Goal: Navigation & Orientation: Find specific page/section

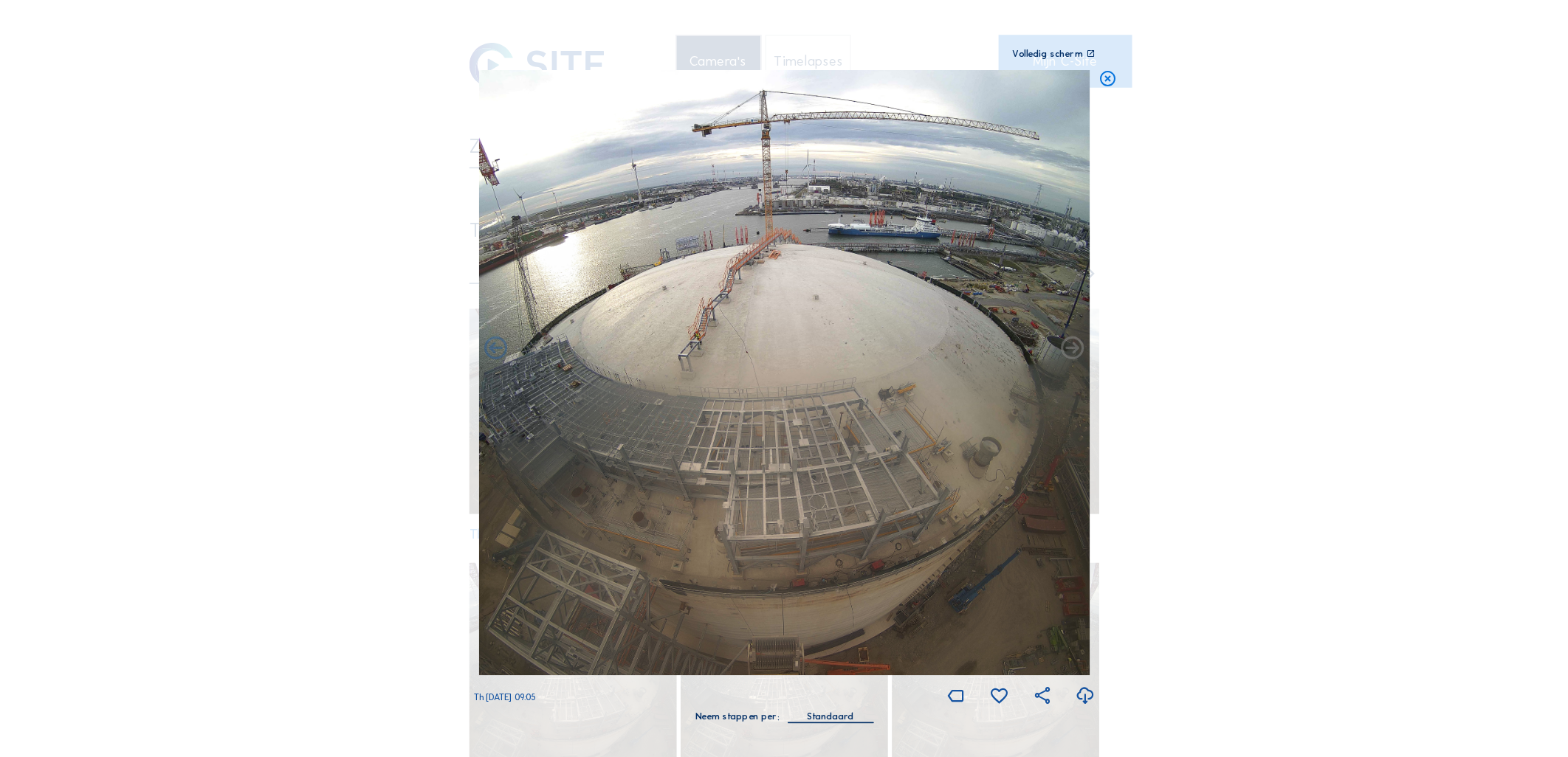
scroll to position [994, 0]
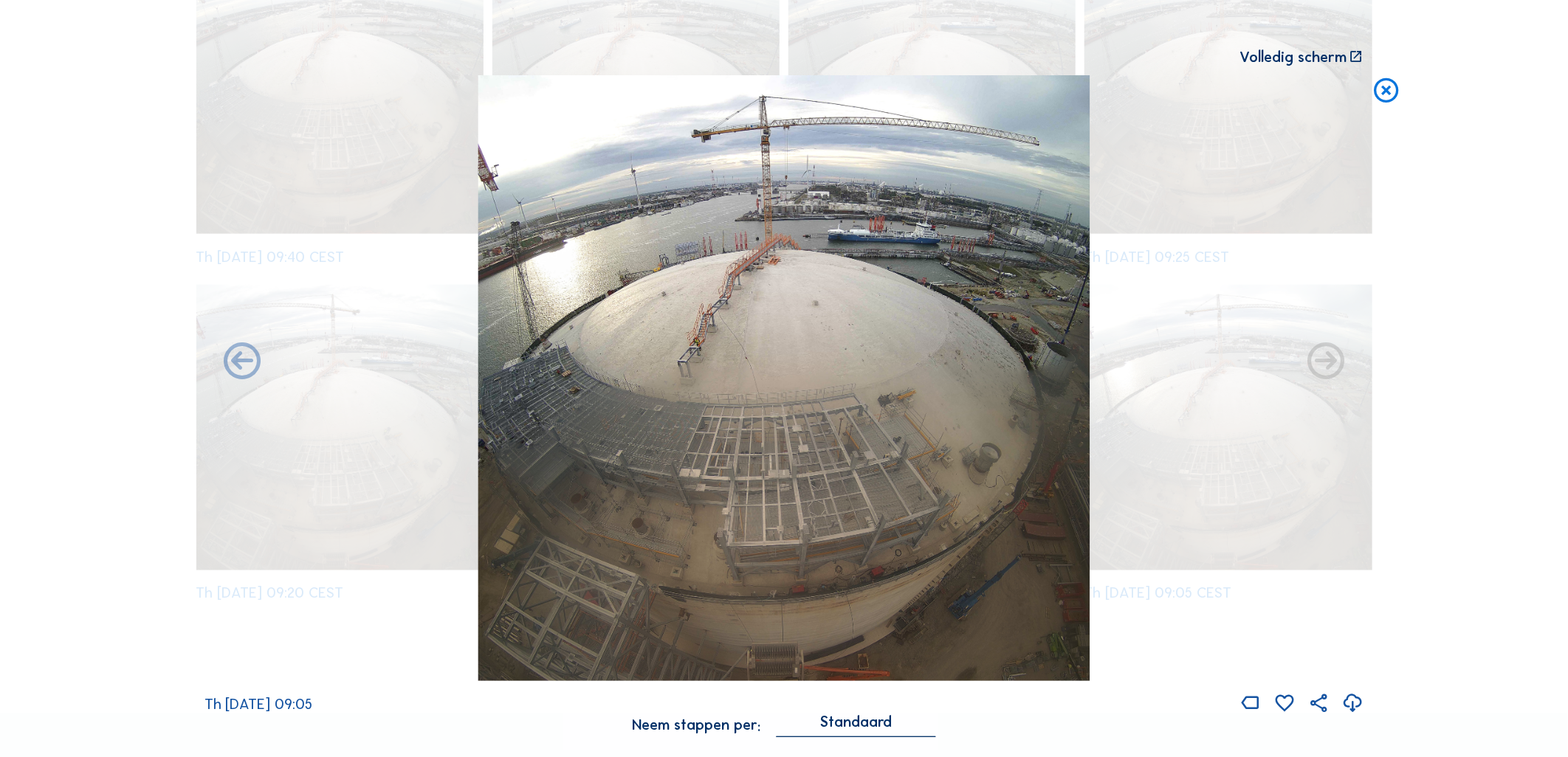
click at [621, 91] on icon at bounding box center [1386, 91] width 30 height 31
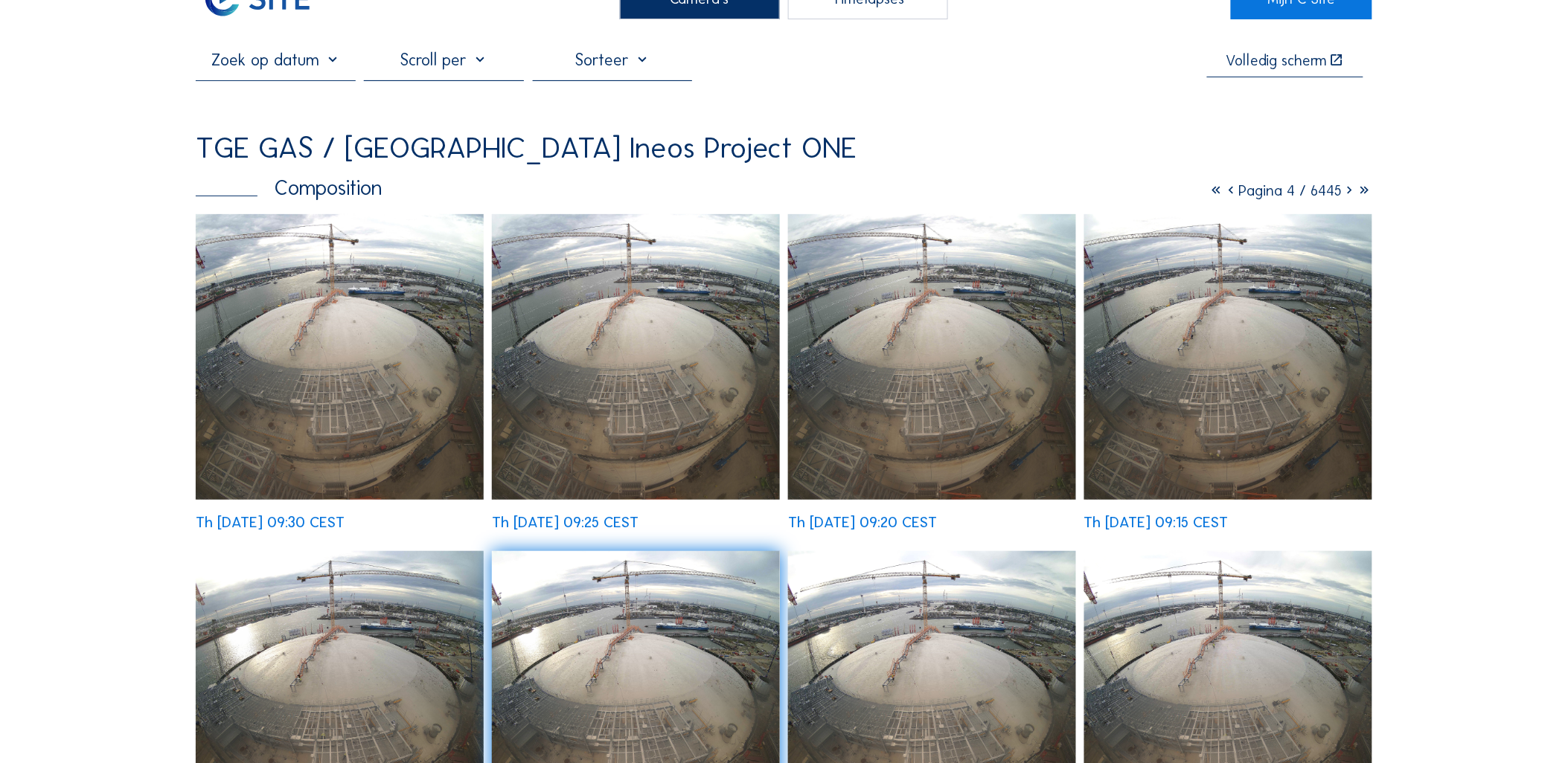
scroll to position [12, 0]
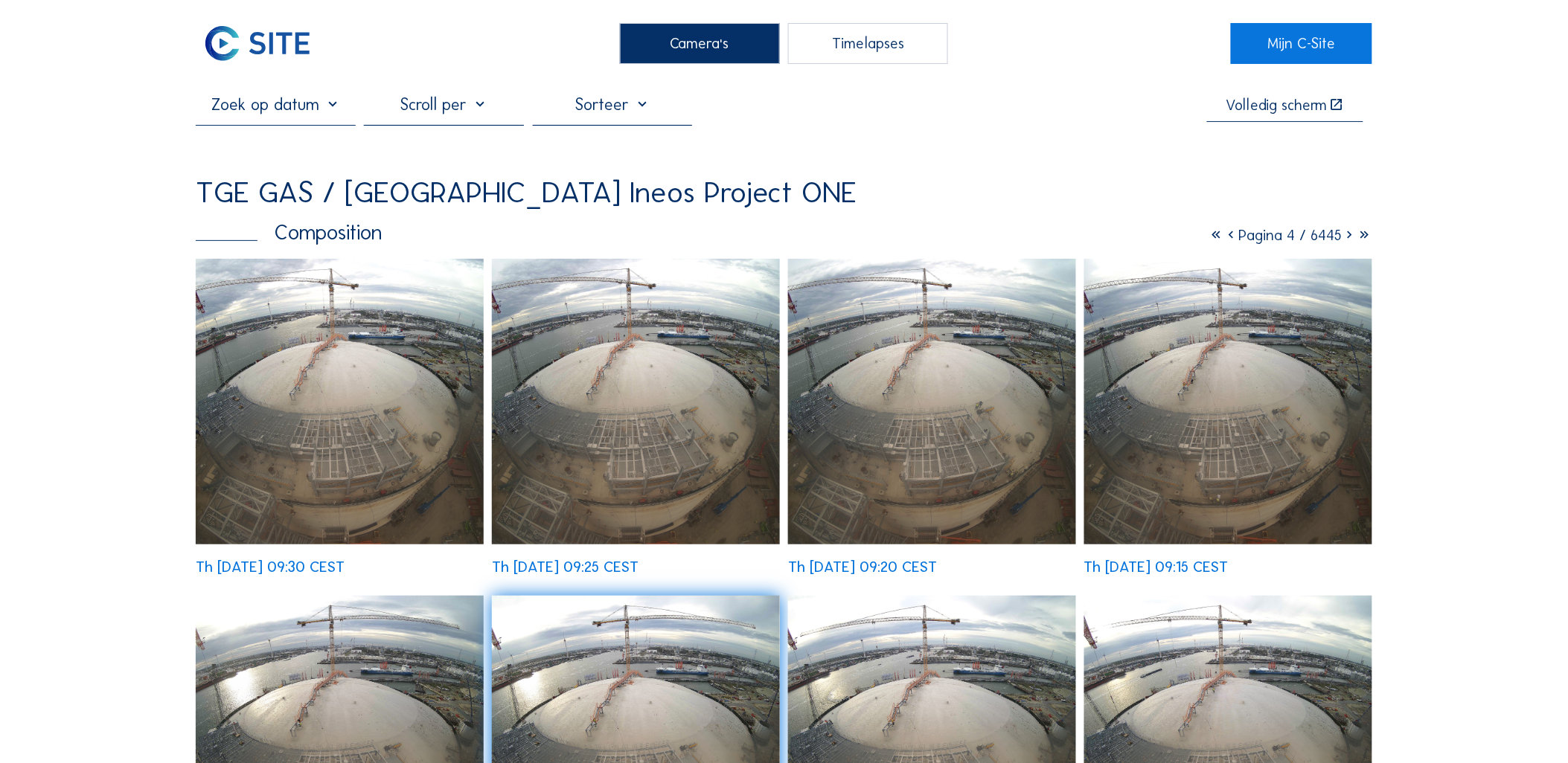
click at [339, 332] on img at bounding box center [339, 401] width 288 height 285
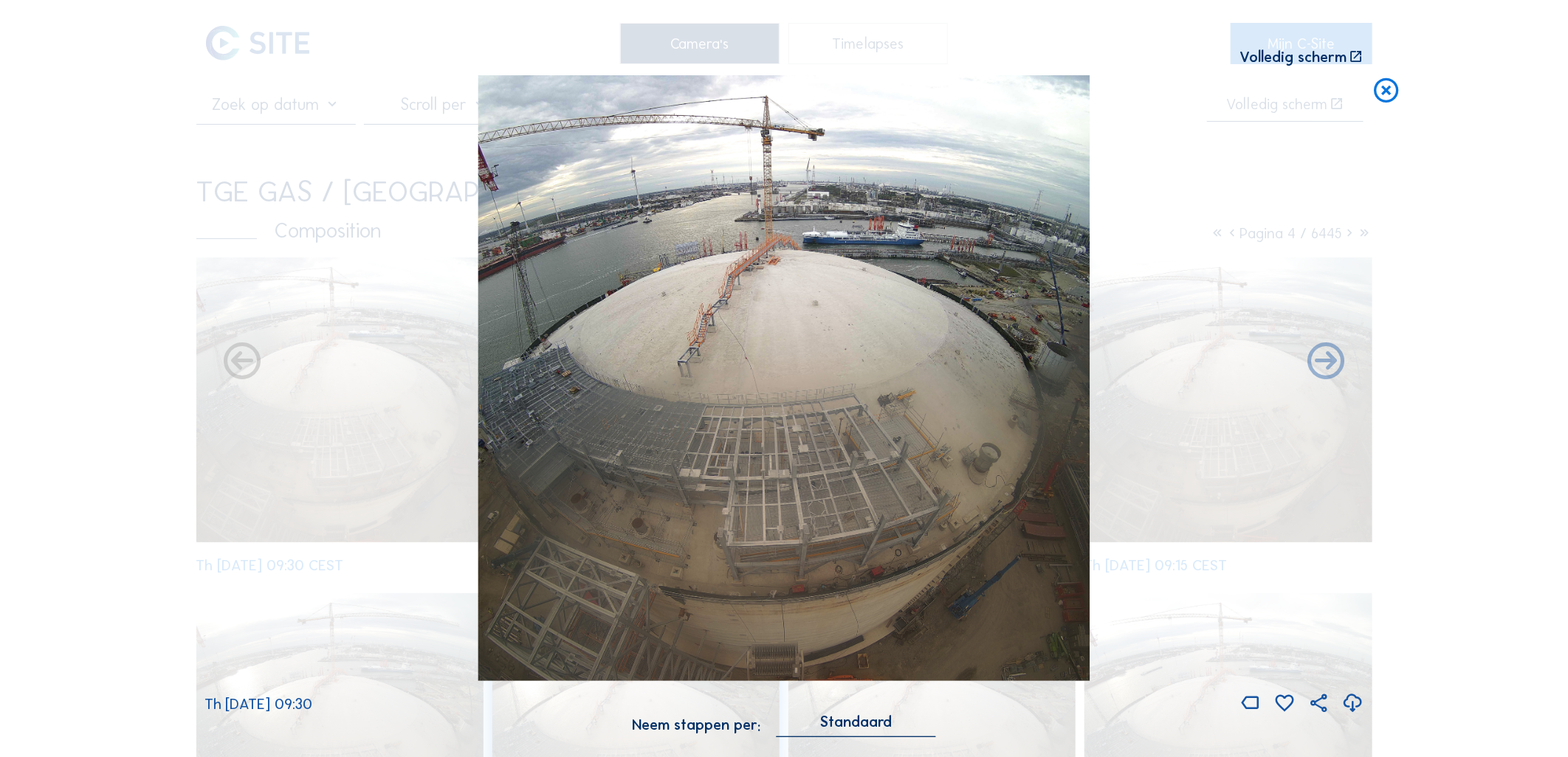
drag, startPoint x: 1356, startPoint y: 704, endPoint x: 1348, endPoint y: 677, distance: 28.2
click at [621, 561] on icon at bounding box center [1352, 704] width 22 height 27
click at [621, 407] on div "Th [DATE] 09:30" at bounding box center [784, 395] width 1160 height 640
click at [621, 89] on icon at bounding box center [1386, 91] width 30 height 31
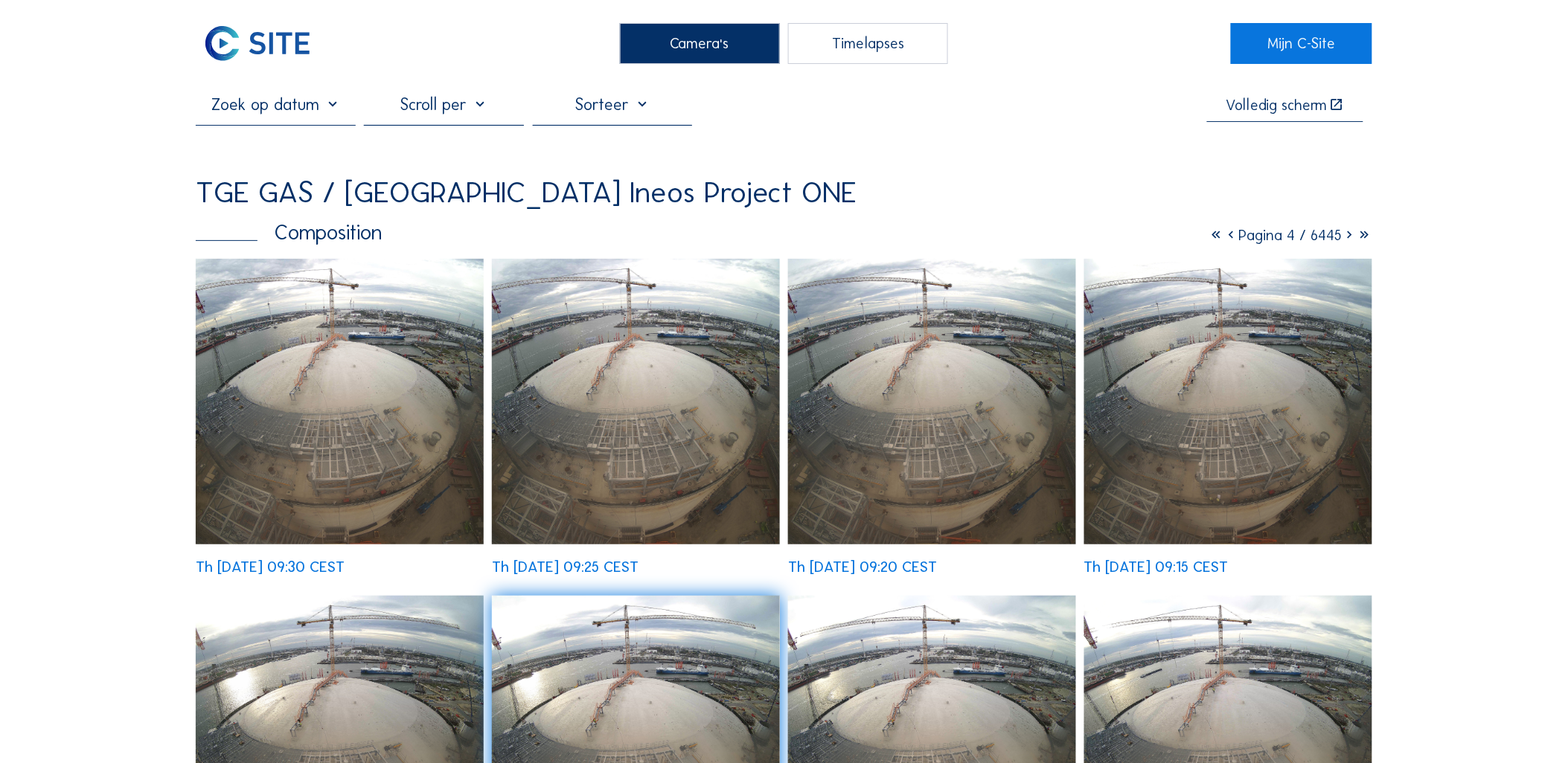
scroll to position [0, 0]
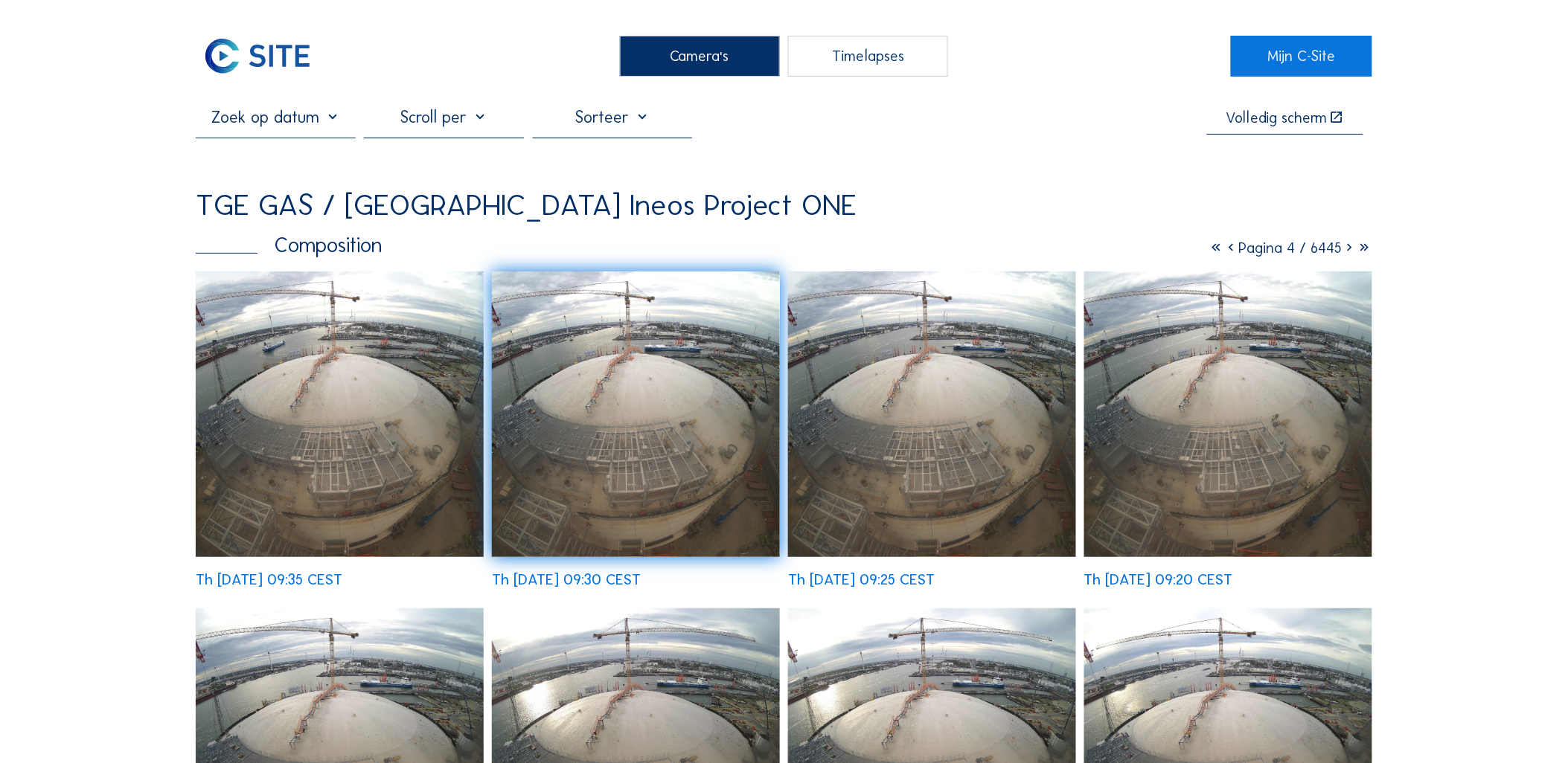
click at [626, 252] on icon at bounding box center [1231, 247] width 15 height 18
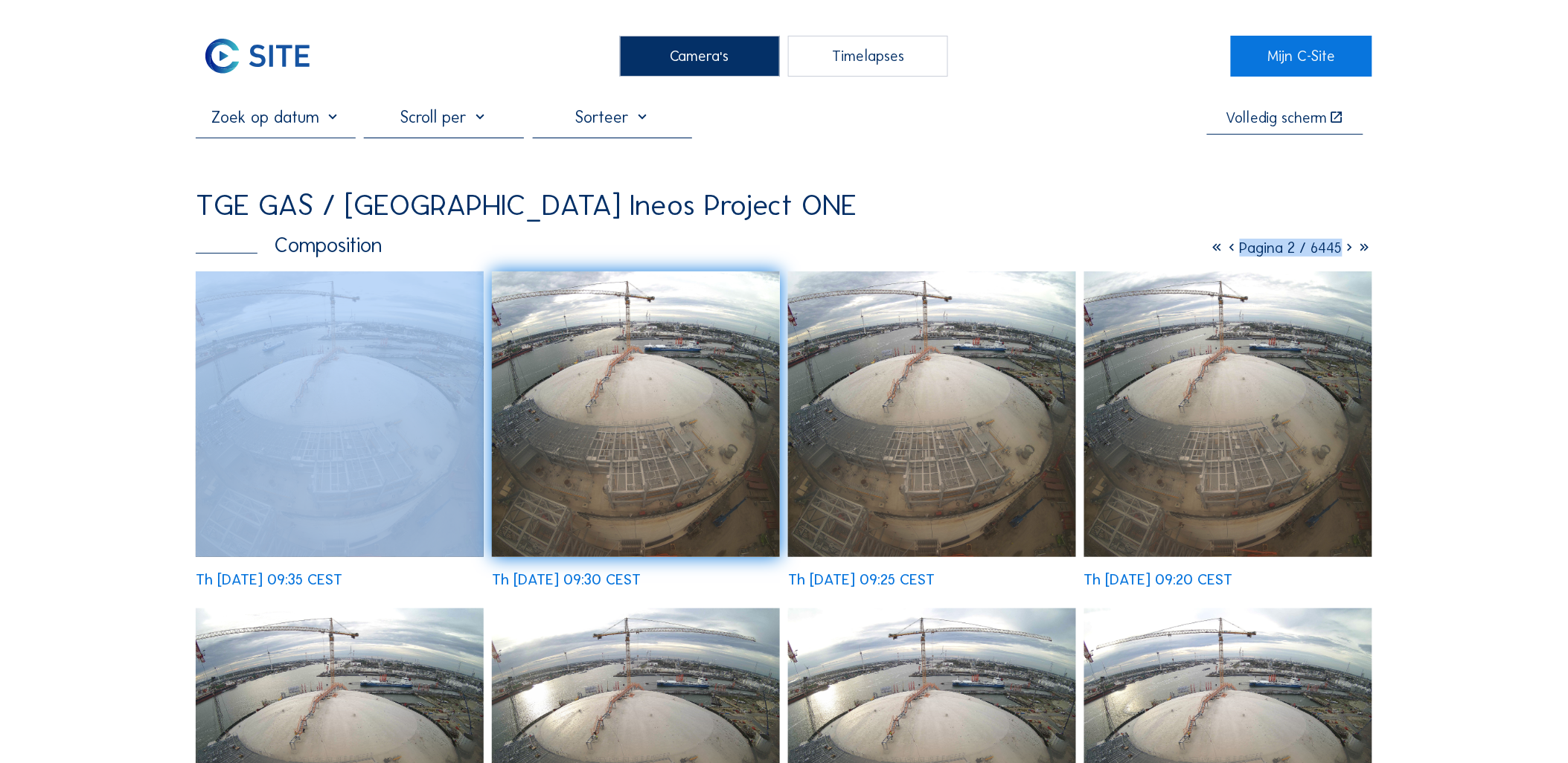
click at [626, 252] on icon at bounding box center [1232, 247] width 15 height 18
click at [626, 252] on icon at bounding box center [1234, 247] width 15 height 18
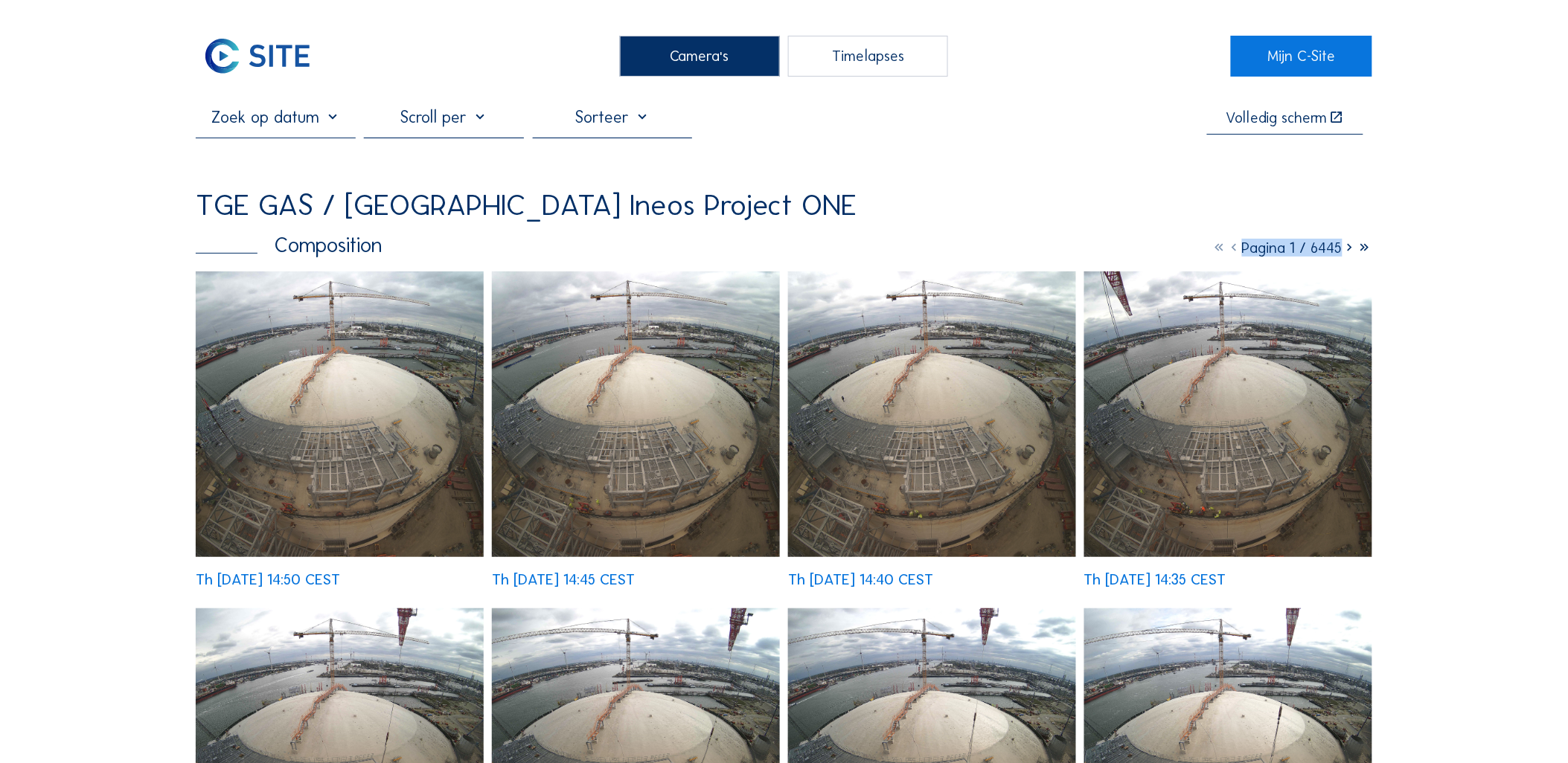
click at [268, 565] on div "Th [DATE] 14:50 CEST" at bounding box center [268, 579] width 144 height 15
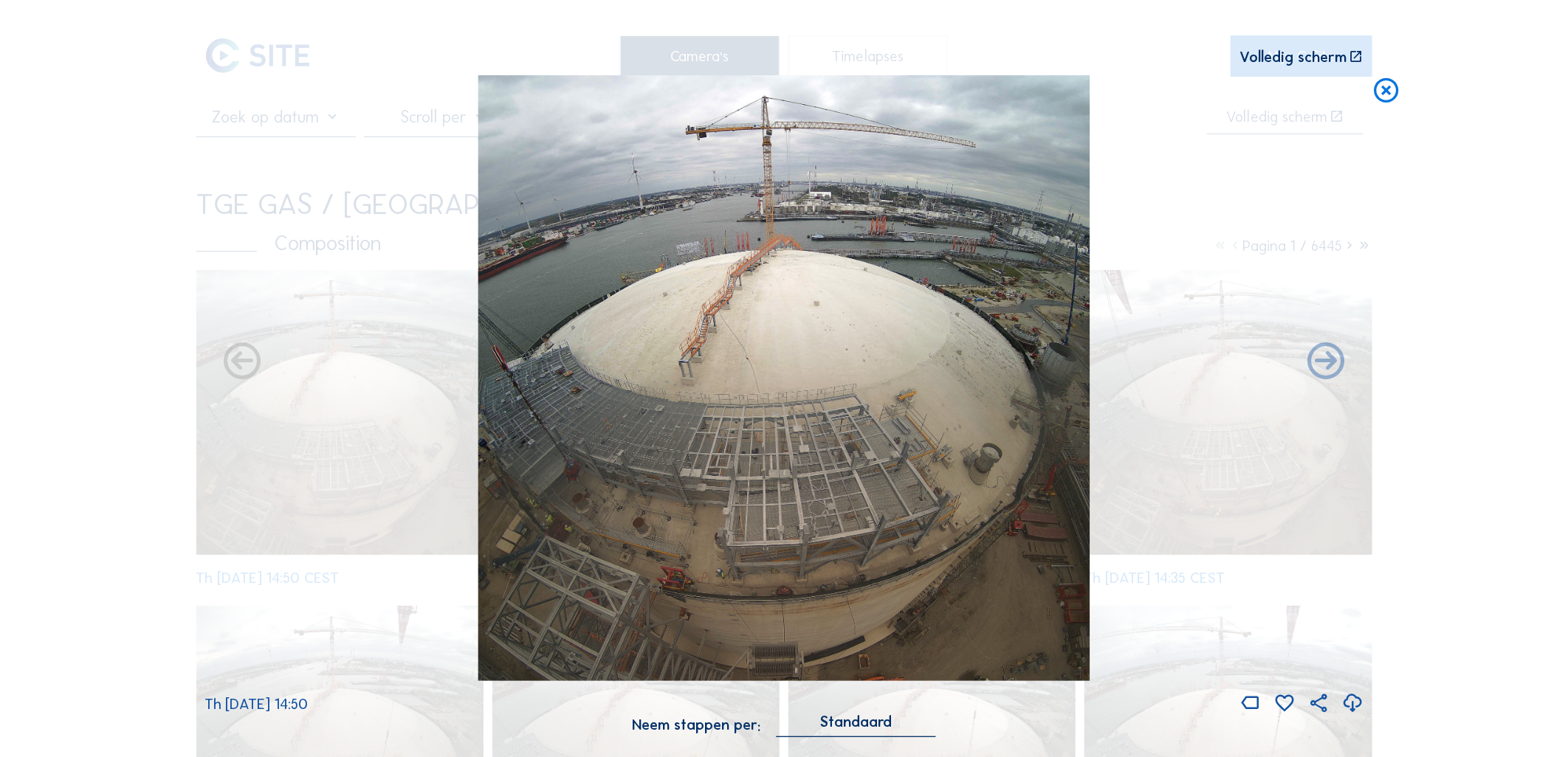
drag, startPoint x: 1388, startPoint y: 90, endPoint x: 1333, endPoint y: 118, distance: 61.7
click at [621, 90] on icon at bounding box center [1386, 91] width 30 height 31
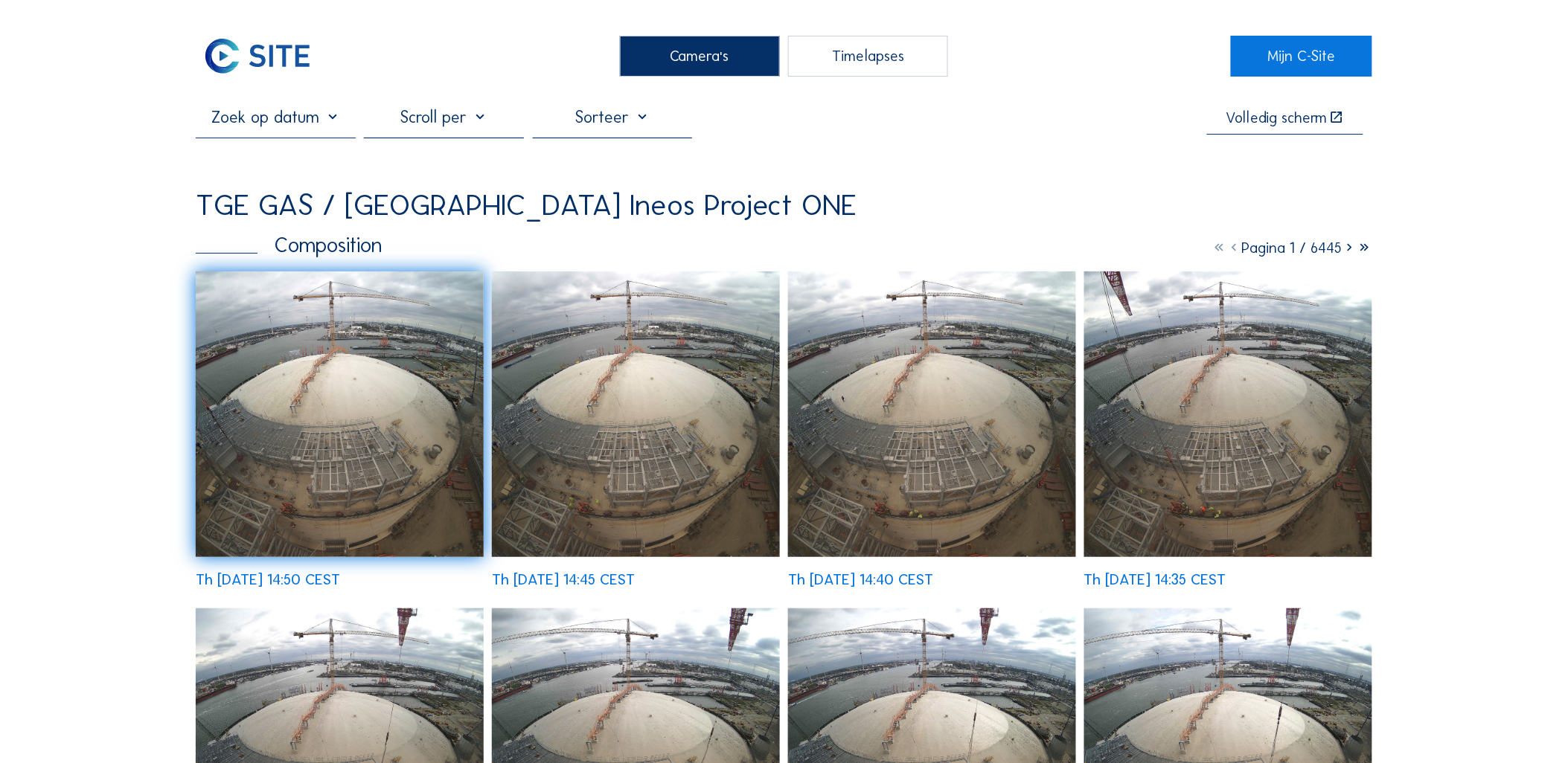
click at [358, 415] on img at bounding box center [339, 414] width 288 height 285
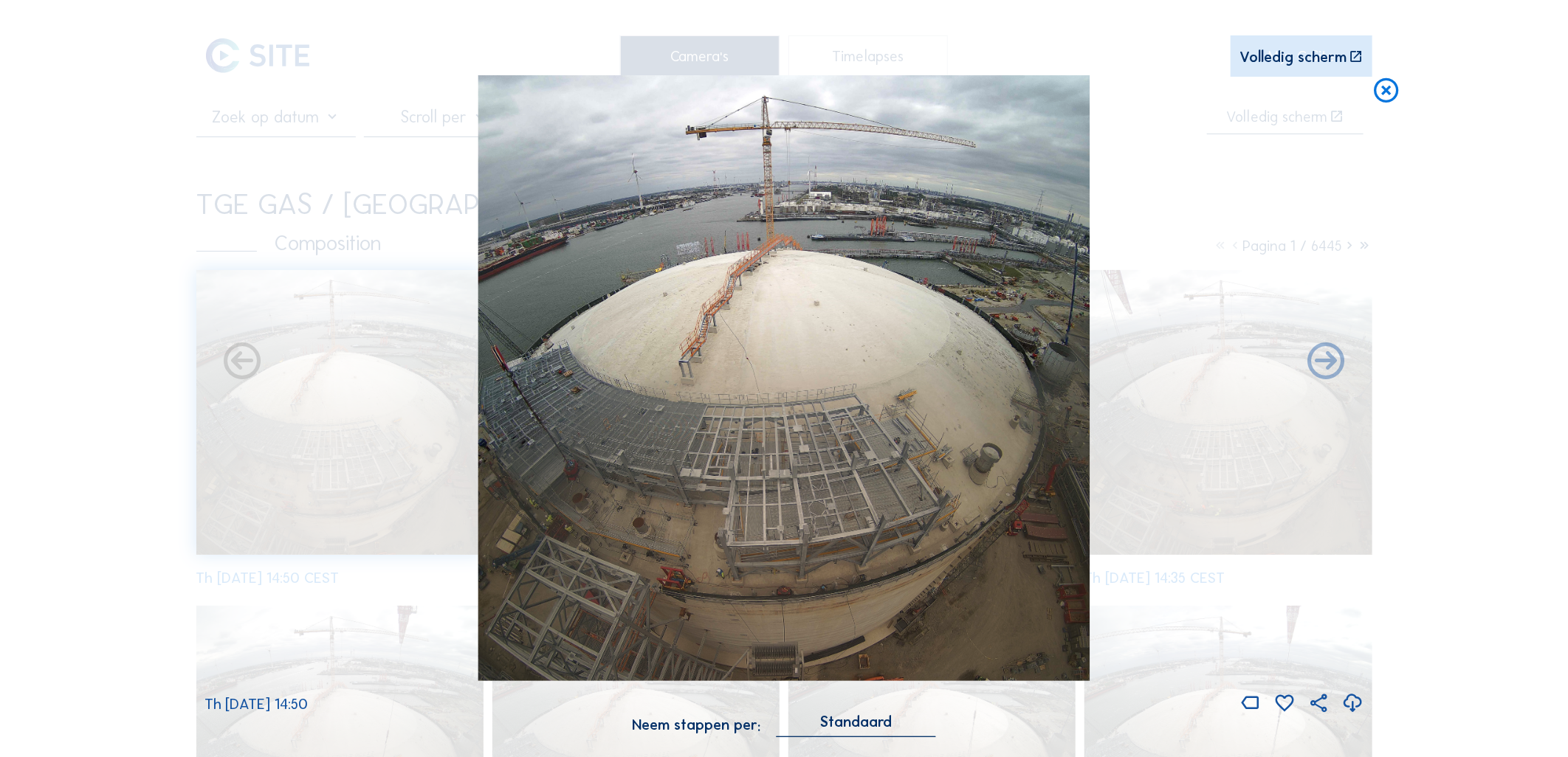
click at [621, 561] on icon at bounding box center [1352, 704] width 22 height 27
click at [621, 96] on icon at bounding box center [1386, 91] width 30 height 31
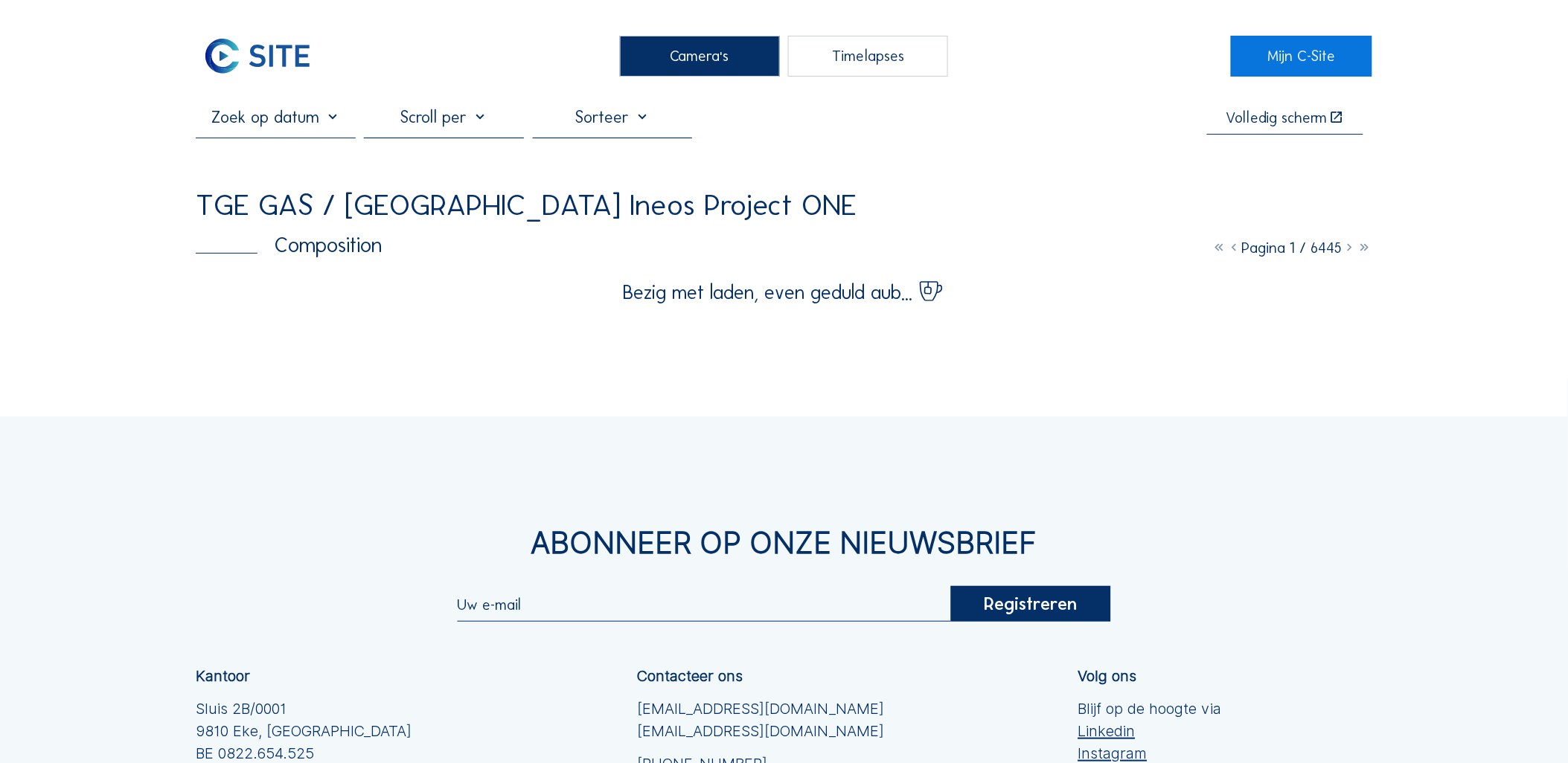
click at [626, 53] on div "Camera's" at bounding box center [700, 57] width 160 height 41
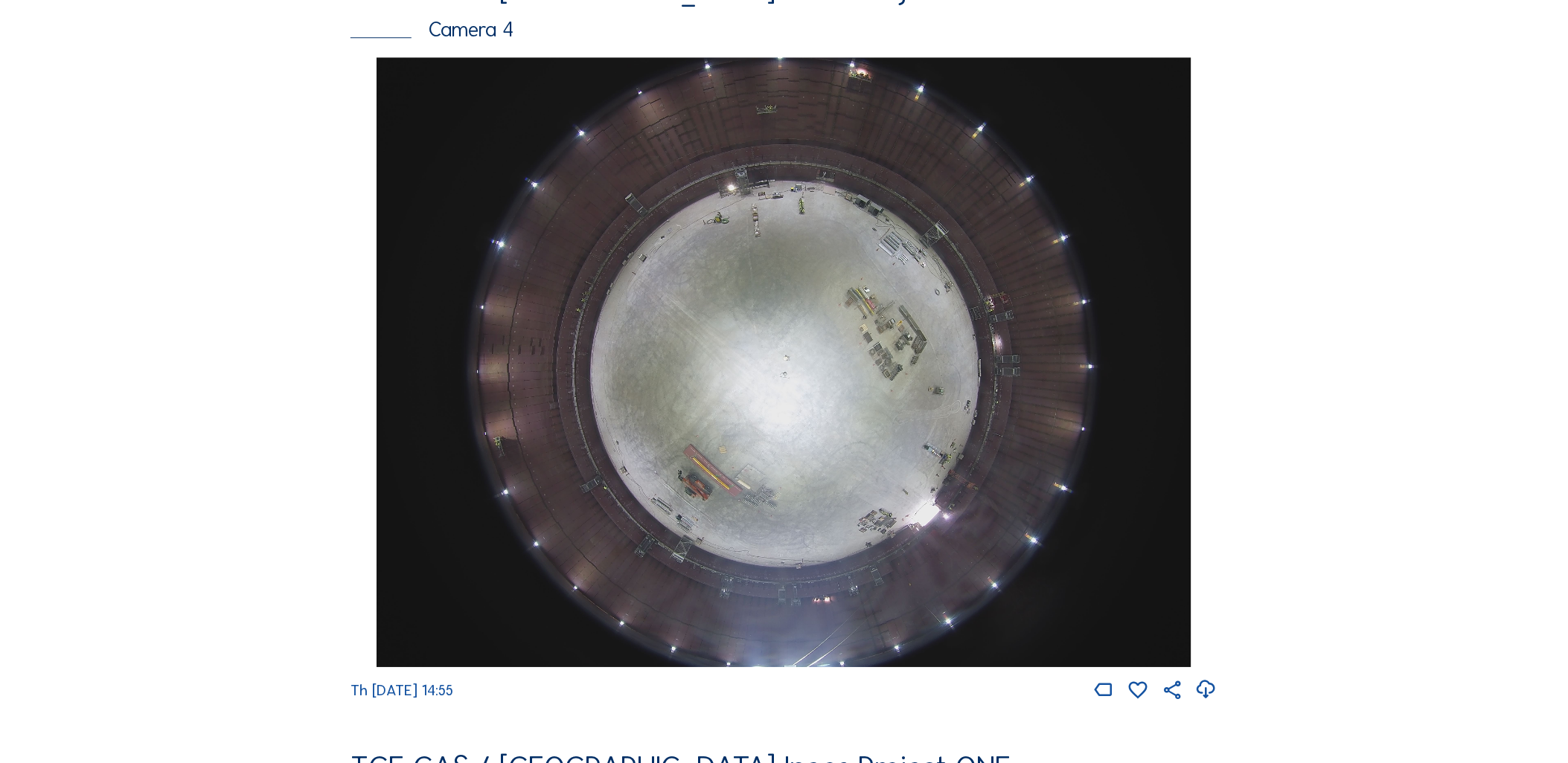
scroll to position [1488, 0]
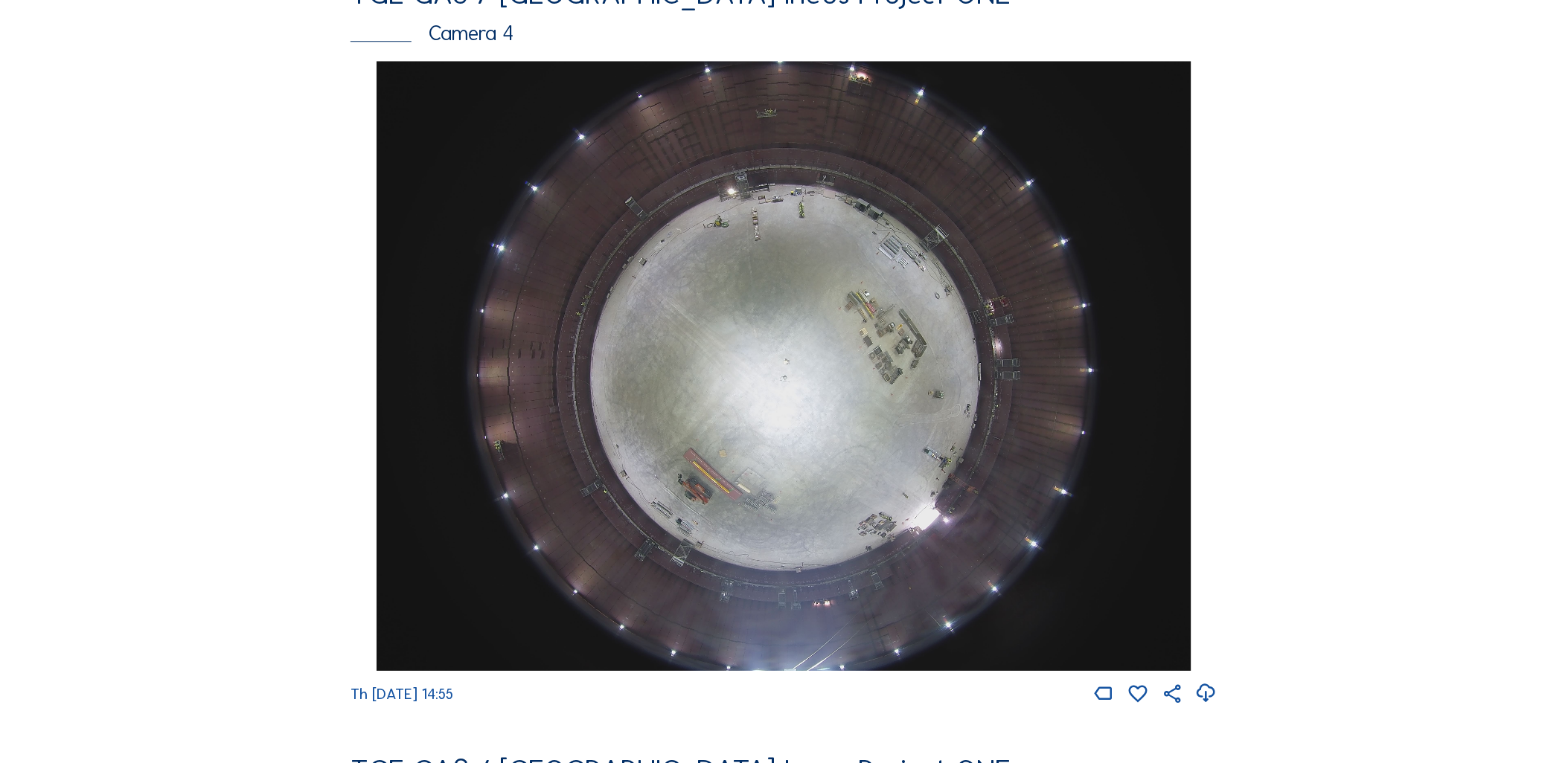
click at [626, 467] on div "Feed Fotoshow Kaart Zoeken Volledig [PERSON_NAME] TGE GAS / [GEOGRAPHIC_DATA] I…" at bounding box center [783, 51] width 1176 height 2864
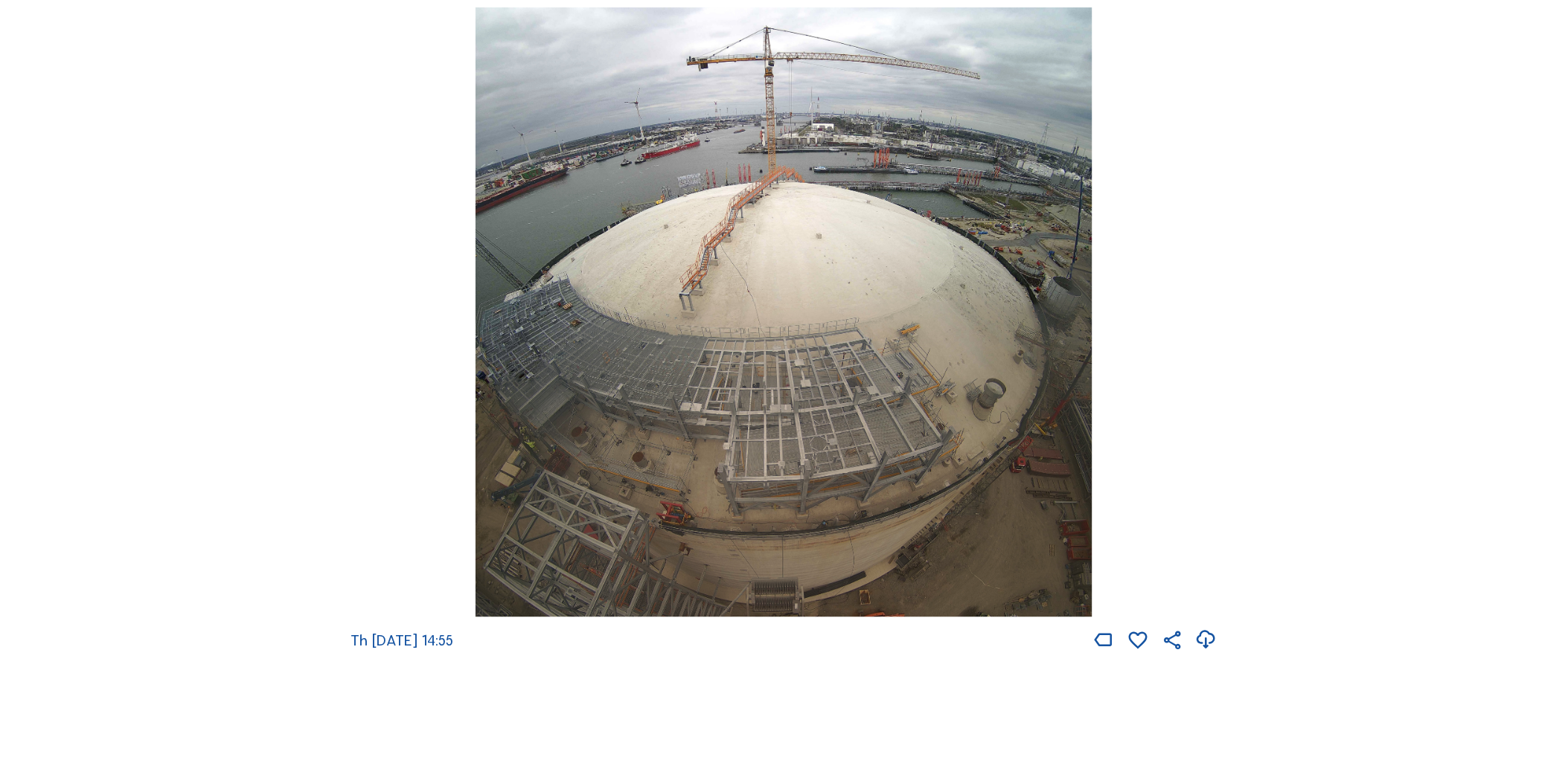
scroll to position [2314, 0]
